Goal: Check status

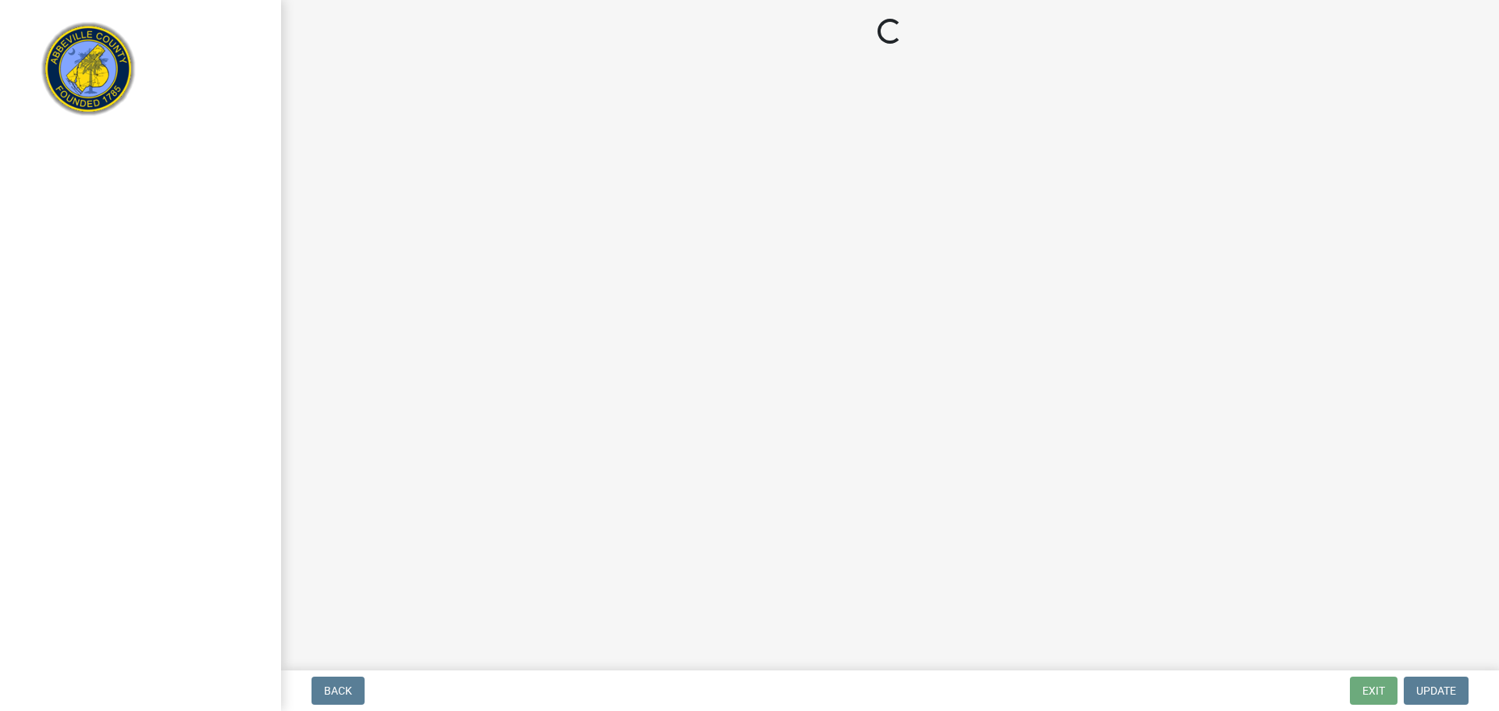
select select "3: 3"
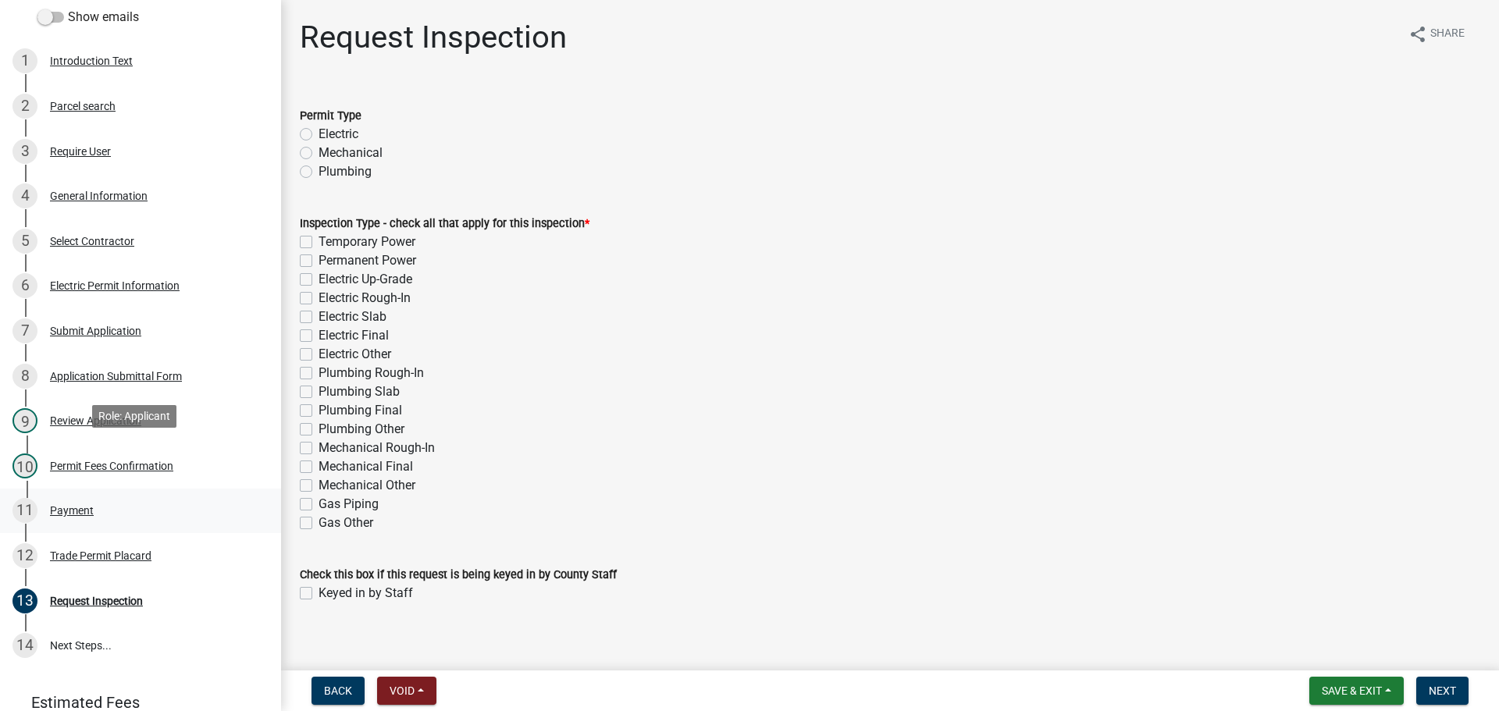
scroll to position [312, 0]
